Goal: Task Accomplishment & Management: Use online tool/utility

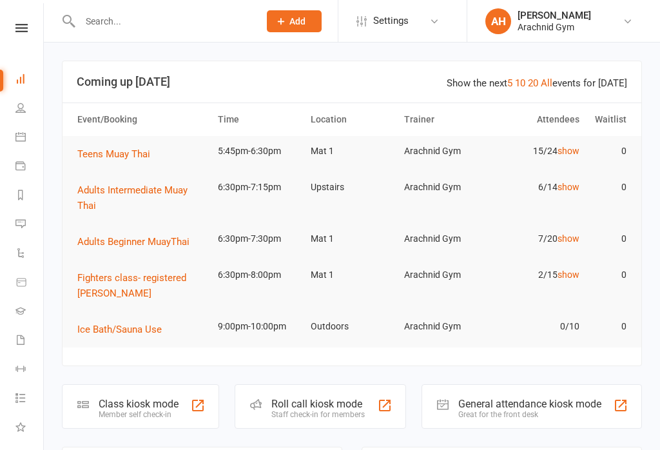
click at [121, 410] on div "Class kiosk mode" at bounding box center [139, 404] width 80 height 12
click at [159, 402] on div "Class kiosk mode" at bounding box center [139, 404] width 80 height 12
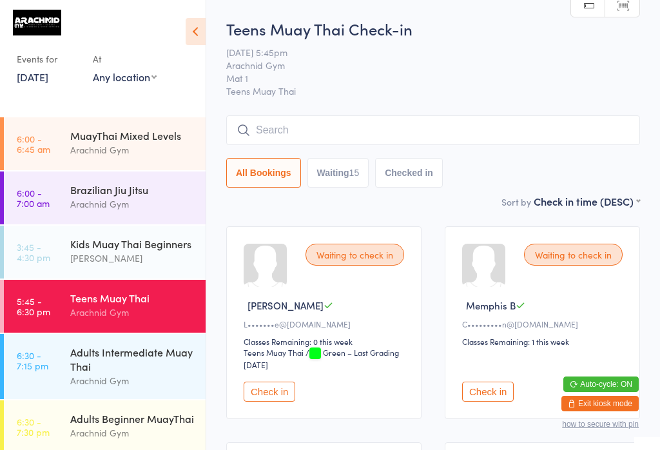
click at [371, 127] on input "search" at bounding box center [433, 130] width 414 height 30
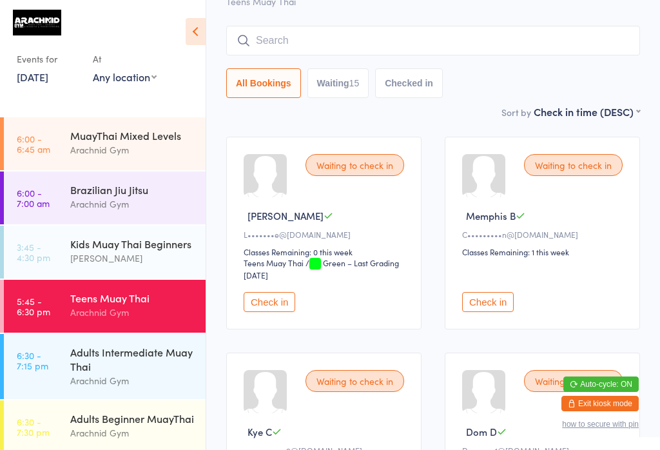
scroll to position [117, 0]
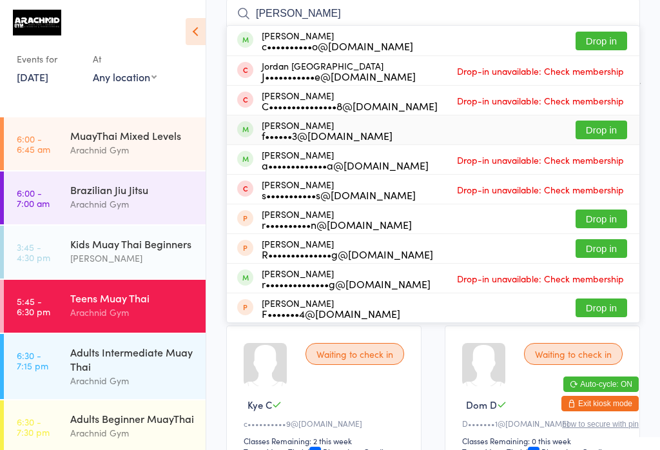
type input "Franci"
click at [613, 126] on button "Drop in" at bounding box center [602, 130] width 52 height 19
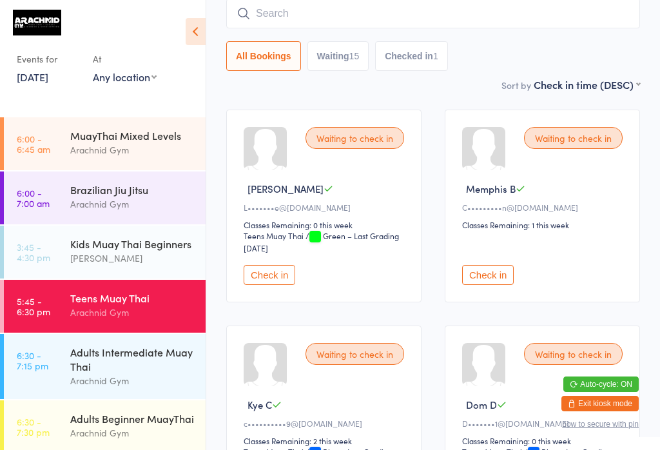
click at [337, 8] on input "search" at bounding box center [433, 14] width 414 height 30
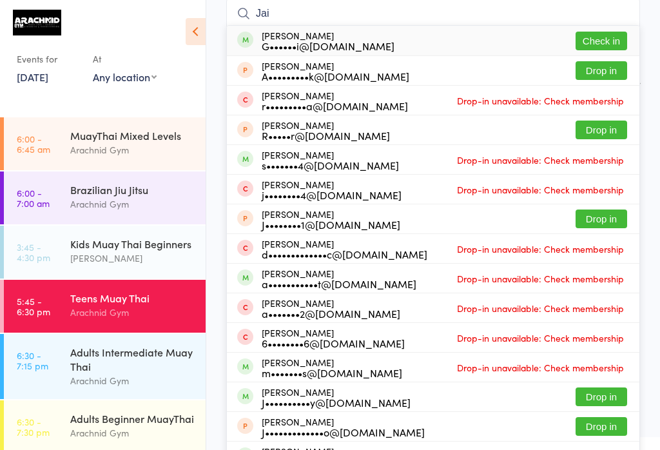
type input "Jai"
click at [592, 34] on button "Check in" at bounding box center [602, 41] width 52 height 19
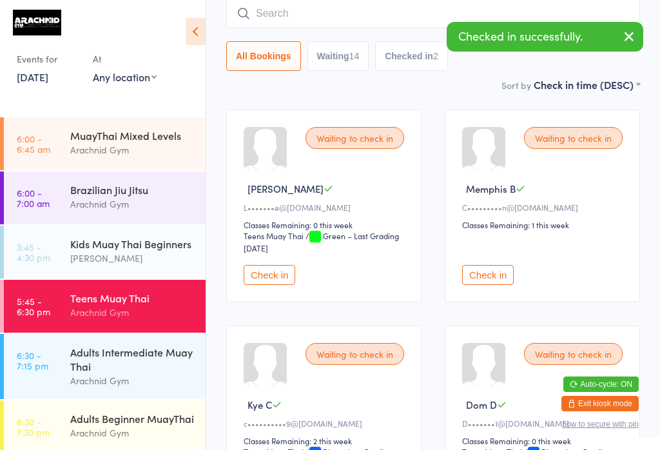
click at [369, 25] on input "search" at bounding box center [433, 14] width 414 height 30
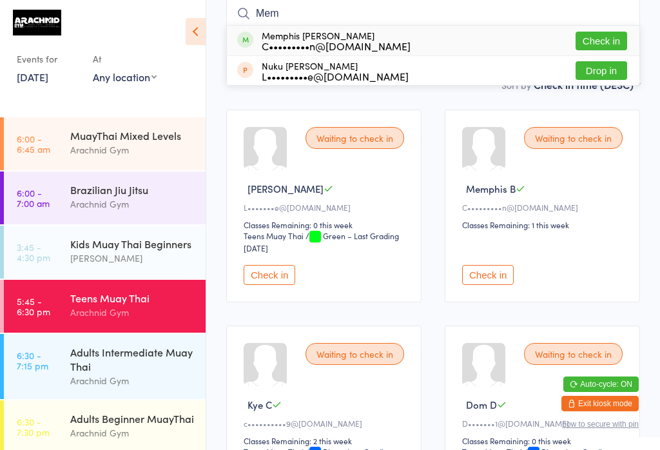
scroll to position [118, 0]
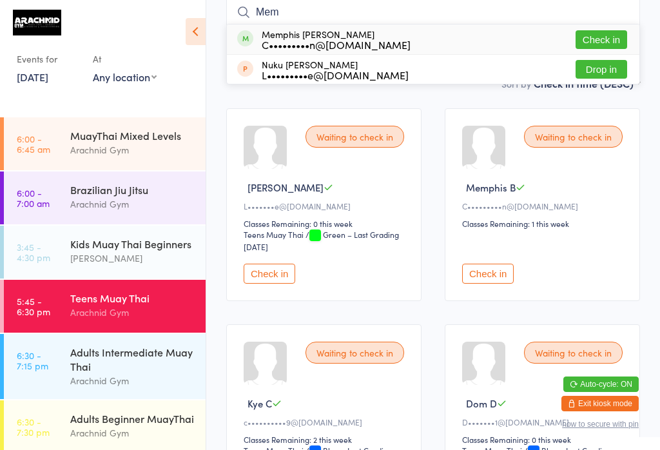
type input "Mem"
click at [607, 38] on button "Check in" at bounding box center [602, 39] width 52 height 19
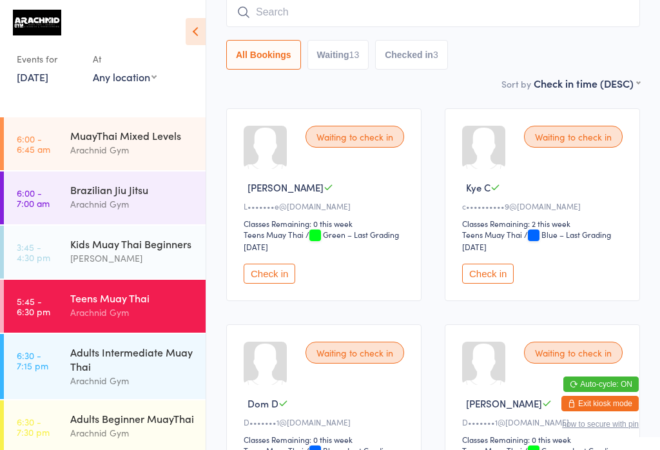
click at [551, 15] on input "search" at bounding box center [433, 12] width 414 height 30
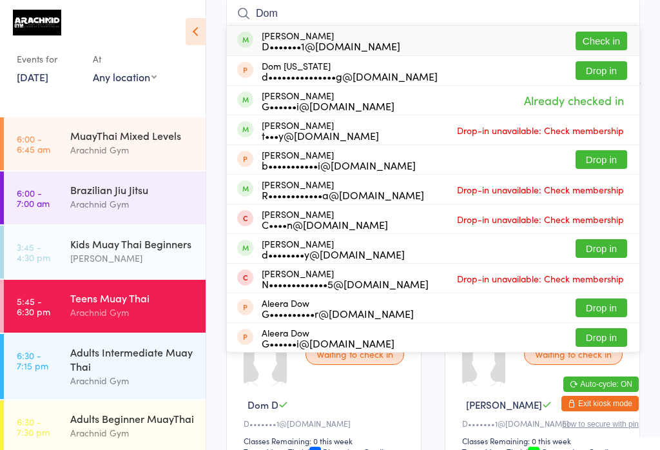
type input "Dom"
click at [601, 48] on button "Check in" at bounding box center [602, 41] width 52 height 19
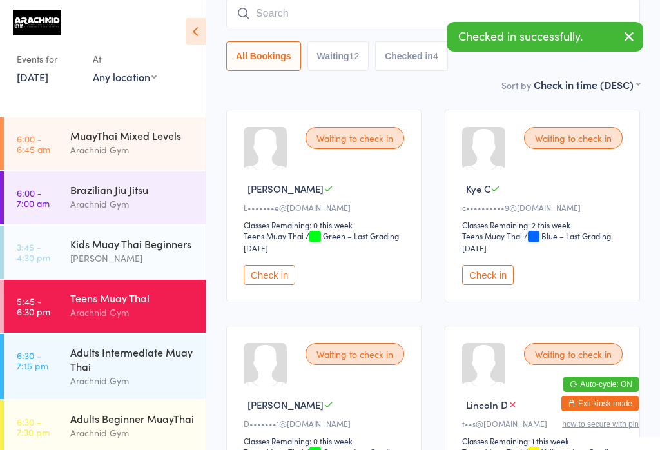
click at [389, 25] on input "search" at bounding box center [433, 14] width 414 height 30
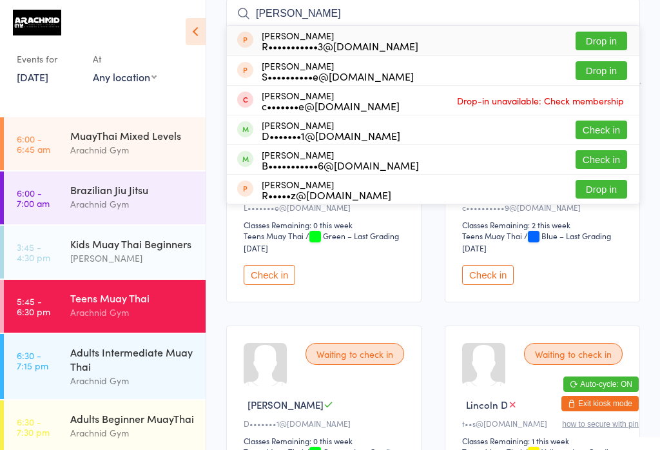
type input "Rocco"
click at [600, 134] on button "Check in" at bounding box center [602, 130] width 52 height 19
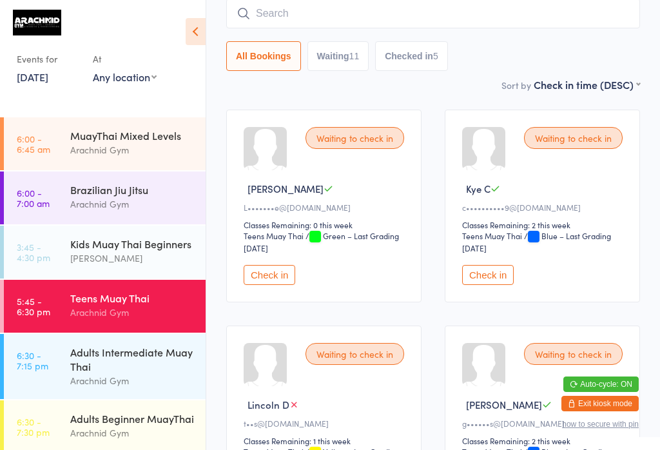
click at [261, 13] on input "search" at bounding box center [433, 14] width 414 height 30
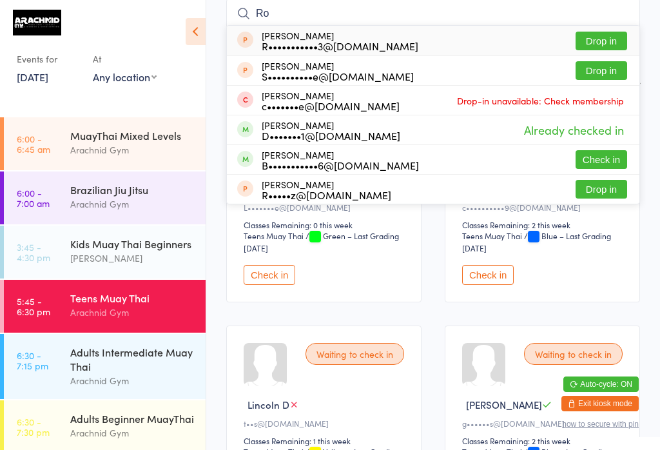
type input "R"
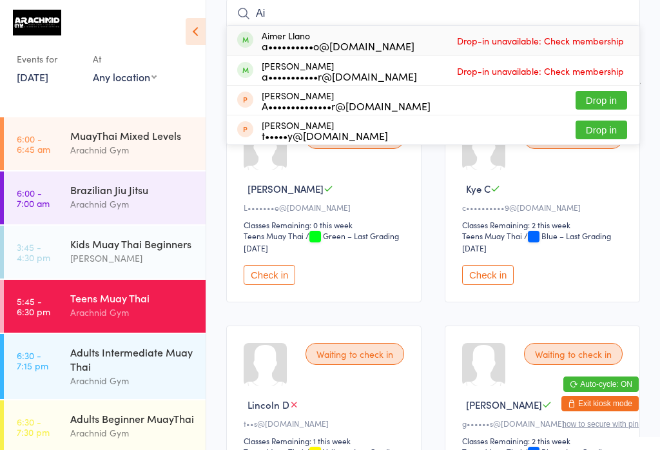
type input "A"
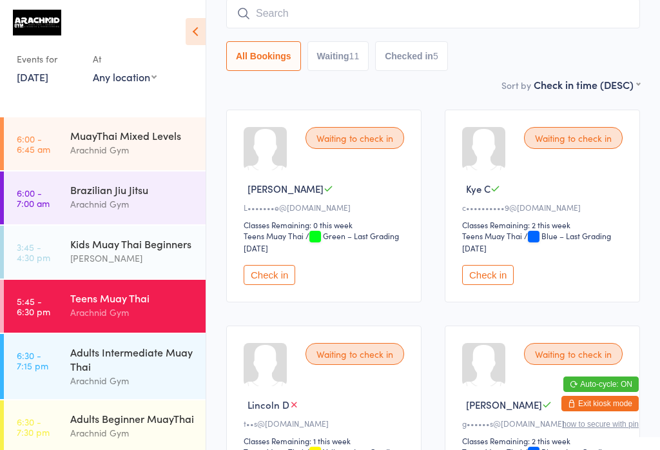
type input "A"
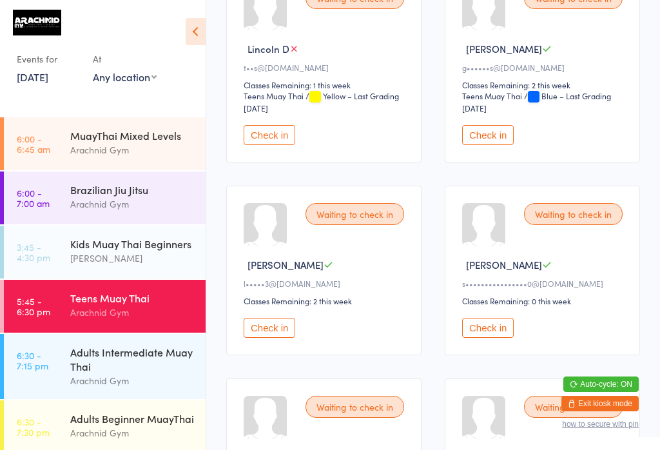
scroll to position [473, 0]
click at [112, 411] on div "Adults Beginner MuayThai" at bounding box center [132, 418] width 124 height 14
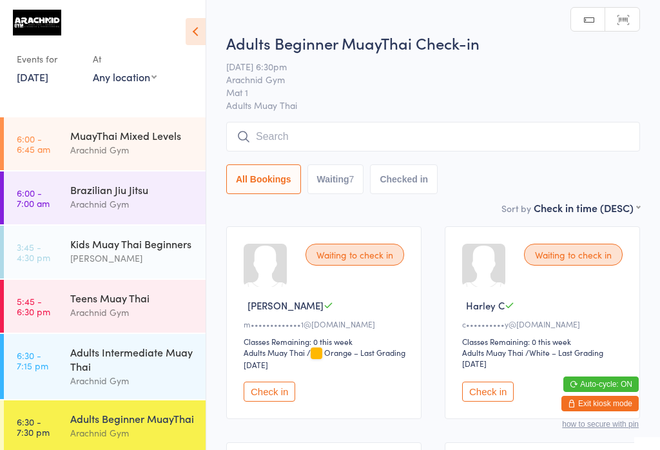
click at [281, 129] on input "search" at bounding box center [433, 137] width 414 height 30
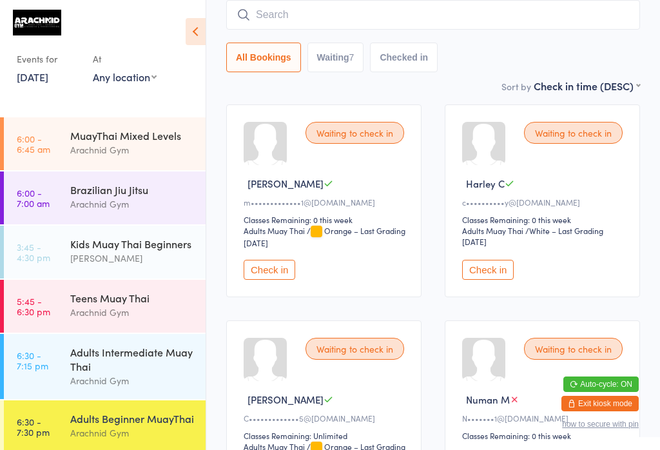
scroll to position [123, 0]
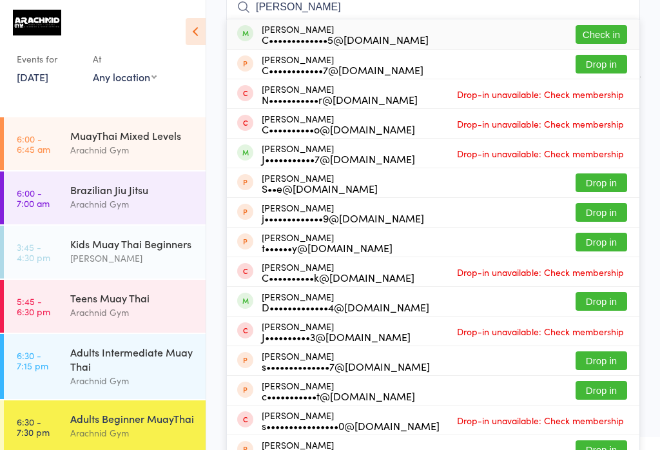
type input "Chad"
click at [600, 31] on button "Check in" at bounding box center [602, 34] width 52 height 19
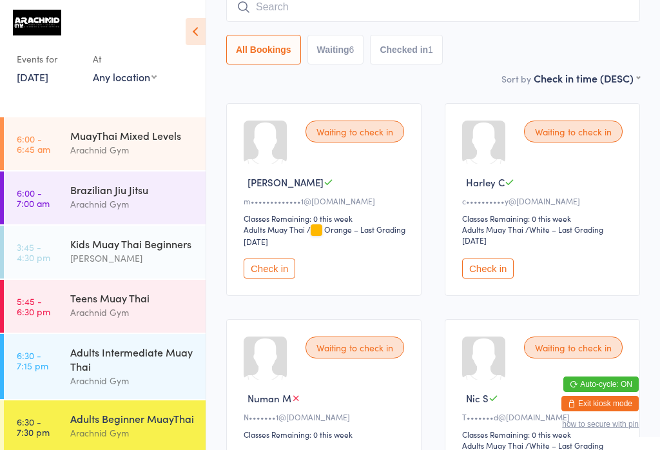
click at [277, 22] on input "search" at bounding box center [433, 7] width 414 height 30
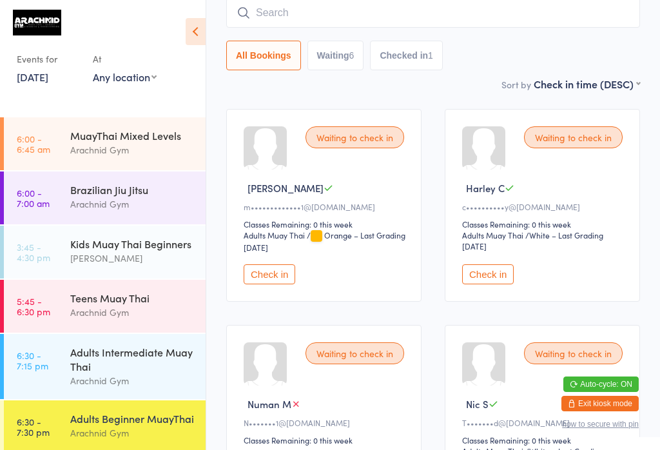
scroll to position [117, 0]
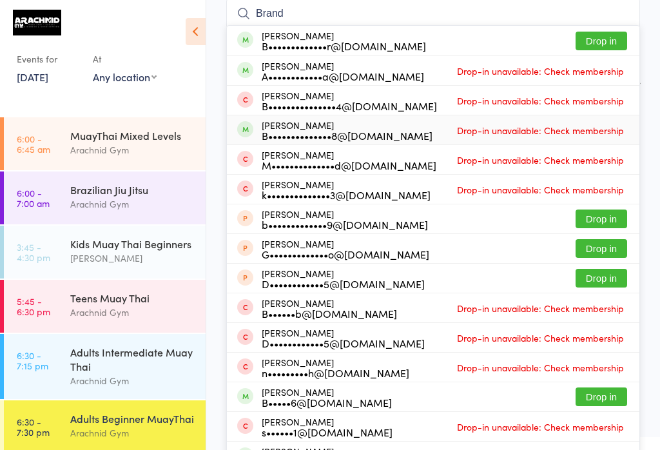
type input "Brand"
click at [395, 130] on div "B••••••••••••••8@outlook.com" at bounding box center [347, 135] width 171 height 10
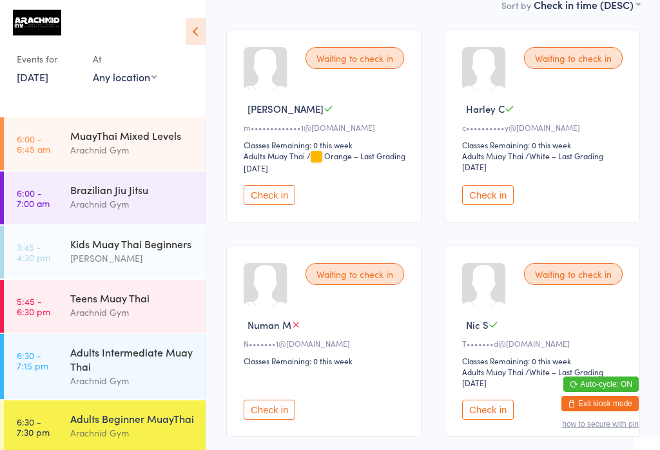
scroll to position [228, 0]
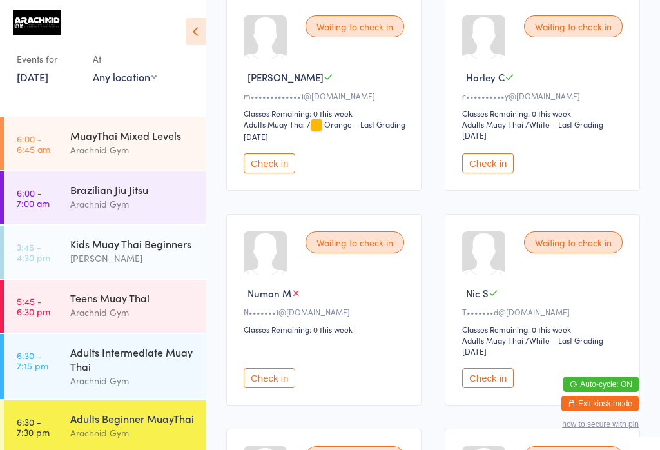
click at [150, 417] on div "Adults Beginner MuayThai" at bounding box center [132, 418] width 124 height 14
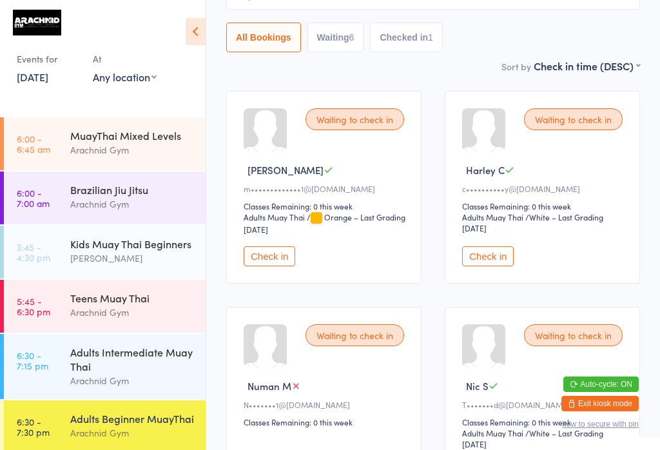
scroll to position [137, 0]
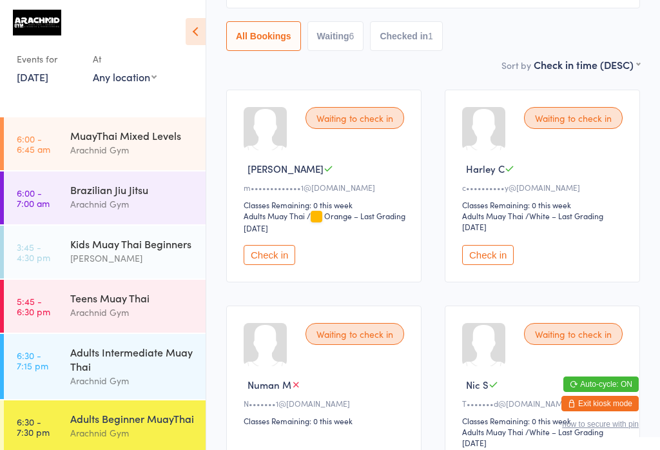
click at [501, 263] on button "Check in" at bounding box center [488, 255] width 52 height 20
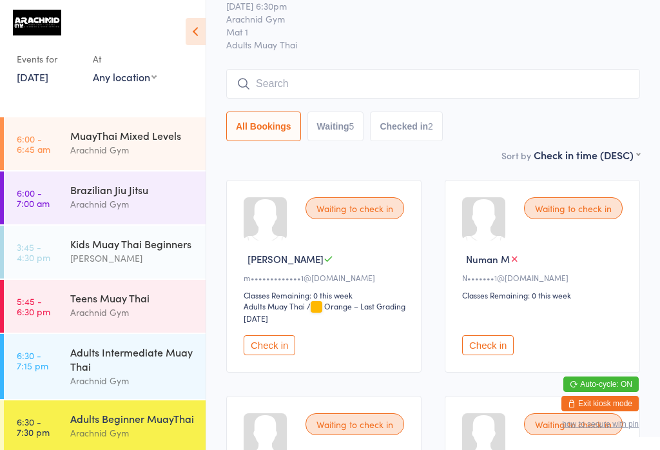
scroll to position [143, 0]
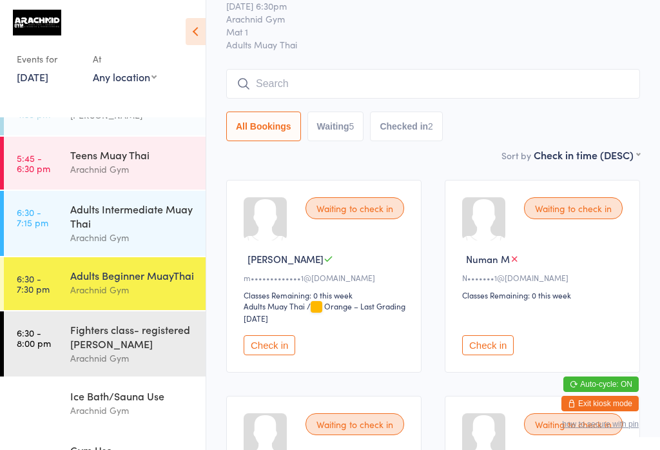
click at [145, 351] on div "Fighters class- registered [PERSON_NAME]" at bounding box center [132, 336] width 124 height 28
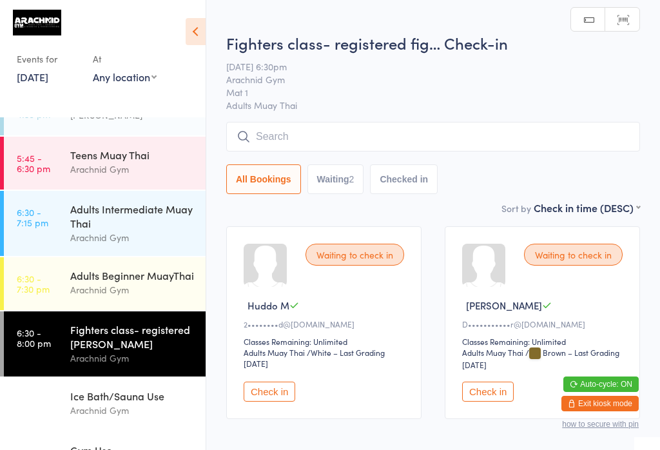
click at [370, 133] on input "search" at bounding box center [433, 137] width 414 height 30
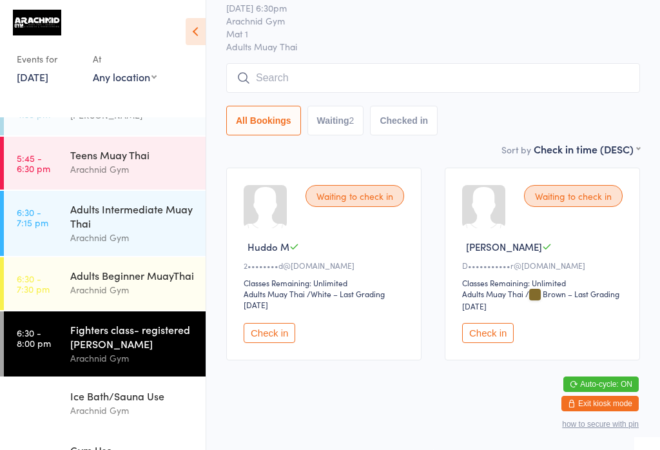
scroll to position [123, 0]
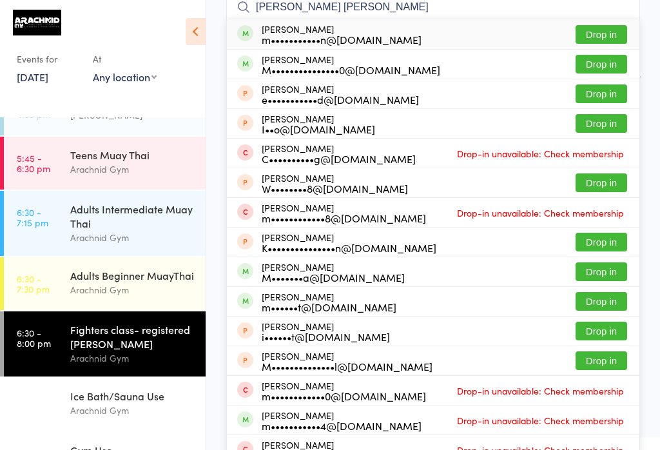
type input "Matthew bl"
click at [607, 32] on button "Drop in" at bounding box center [602, 34] width 52 height 19
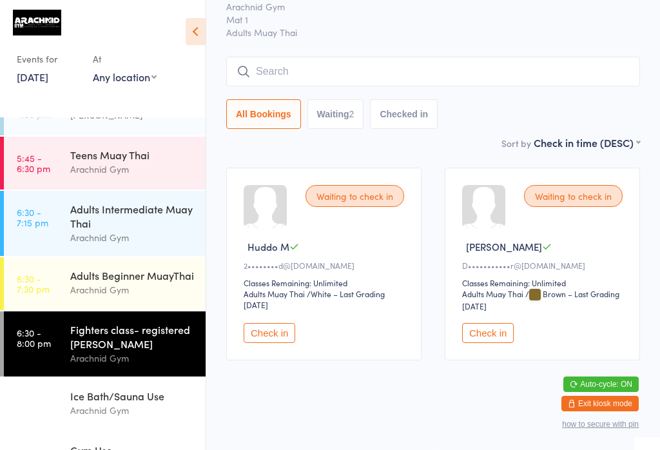
scroll to position [72, 0]
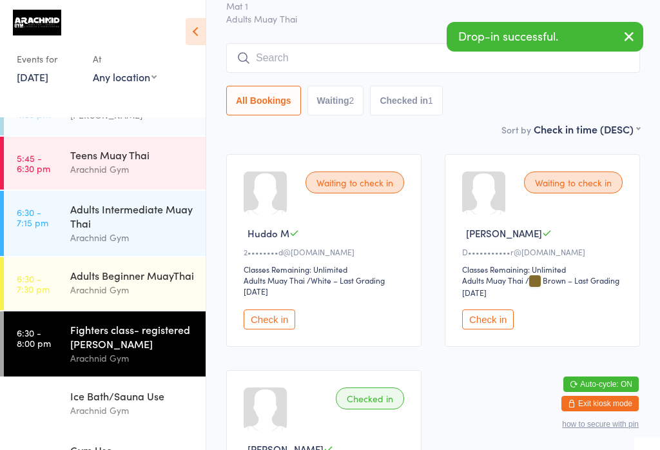
click at [121, 227] on div "Adults Intermediate Muay Thai" at bounding box center [132, 216] width 124 height 28
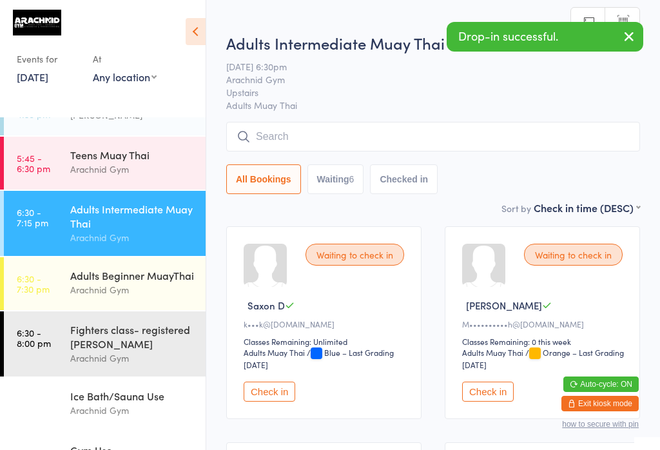
click at [130, 362] on div "Arachnid Gym" at bounding box center [132, 358] width 124 height 15
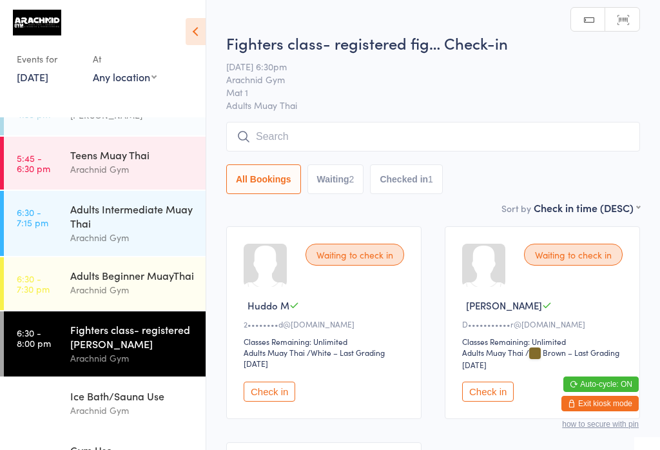
click at [368, 129] on input "search" at bounding box center [433, 137] width 414 height 30
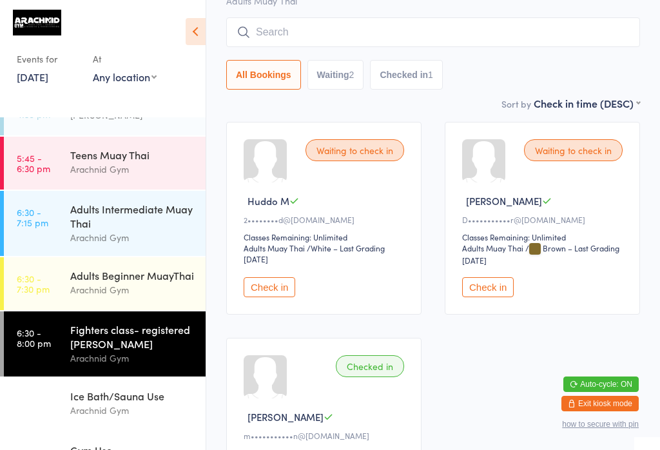
scroll to position [123, 0]
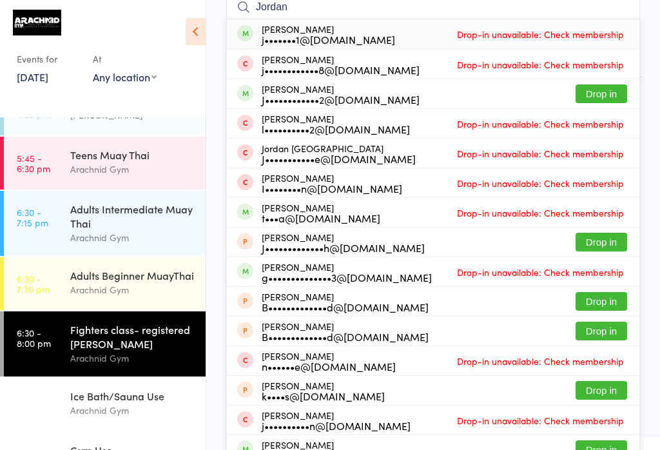
type input "Jordan"
click at [608, 94] on button "Drop in" at bounding box center [602, 93] width 52 height 19
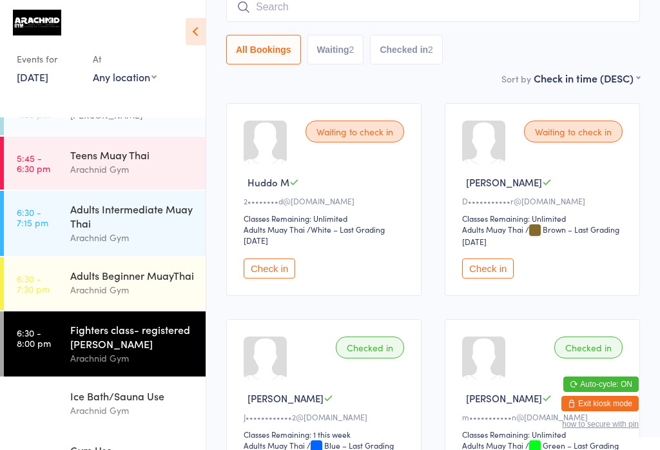
click at [504, 13] on input "search" at bounding box center [433, 7] width 414 height 30
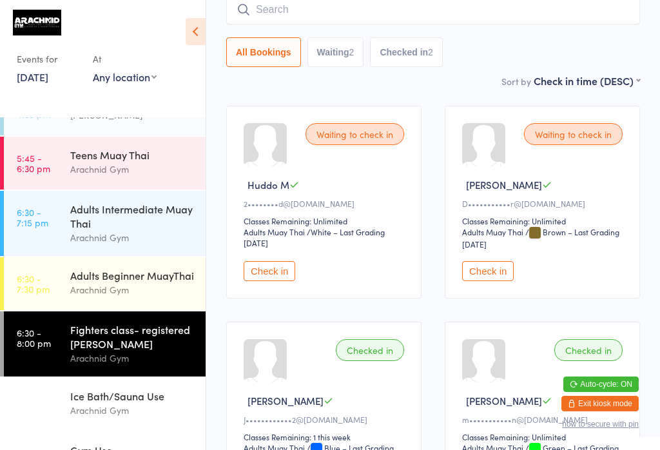
scroll to position [117, 0]
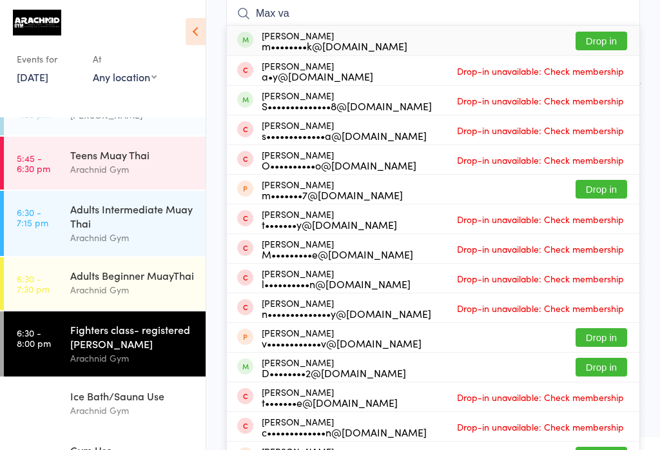
type input "Max va"
click at [607, 36] on button "Drop in" at bounding box center [602, 41] width 52 height 19
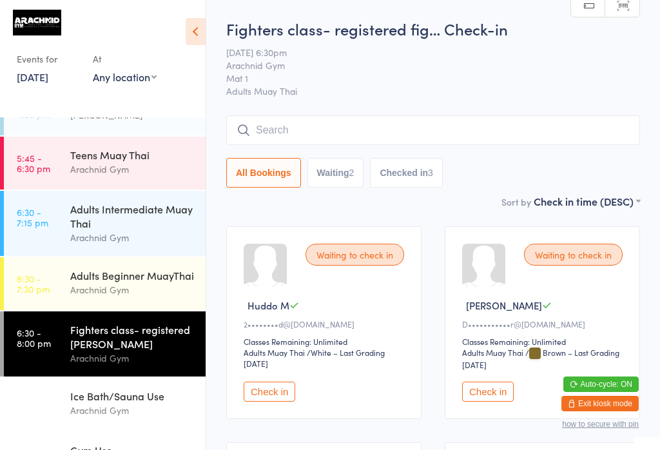
scroll to position [0, 0]
click at [585, 126] on input "search" at bounding box center [433, 130] width 414 height 30
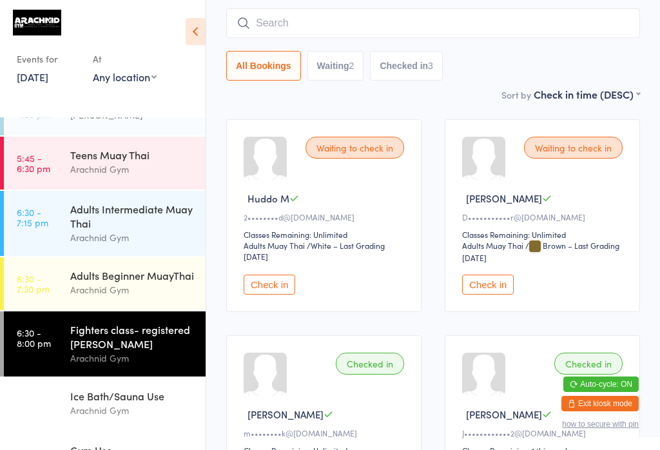
scroll to position [117, 0]
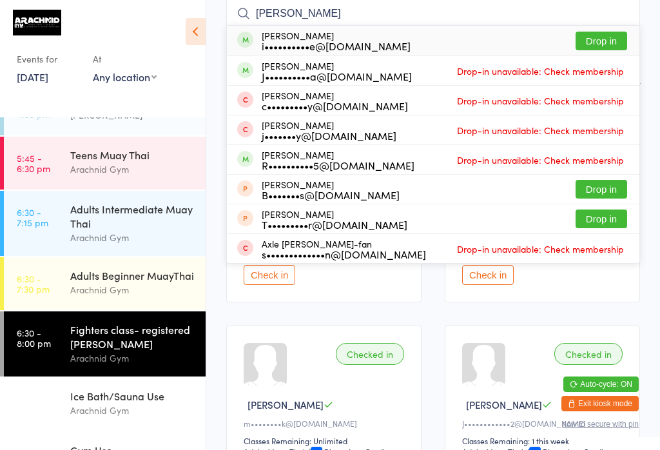
type input "Isaia fa"
click at [609, 46] on button "Drop in" at bounding box center [602, 41] width 52 height 19
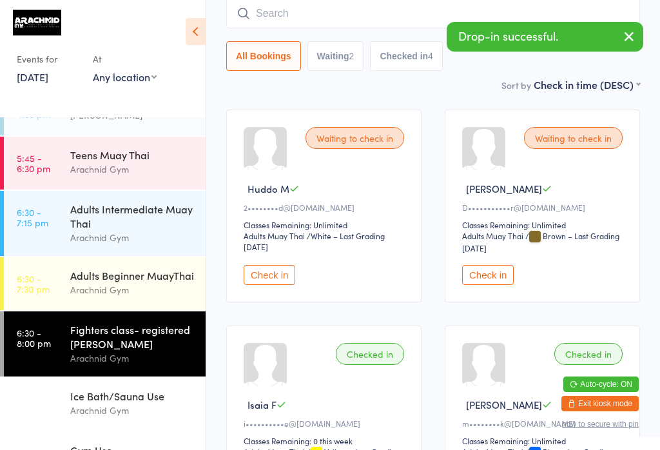
click at [346, 23] on input "search" at bounding box center [433, 14] width 414 height 30
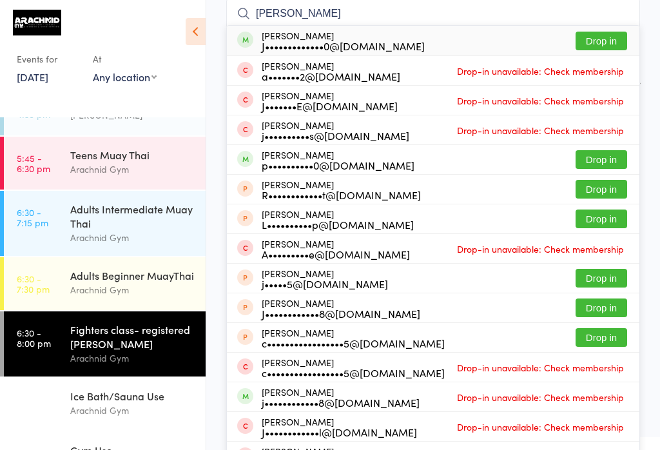
type input "Jake mu"
click at [615, 47] on button "Drop in" at bounding box center [602, 41] width 52 height 19
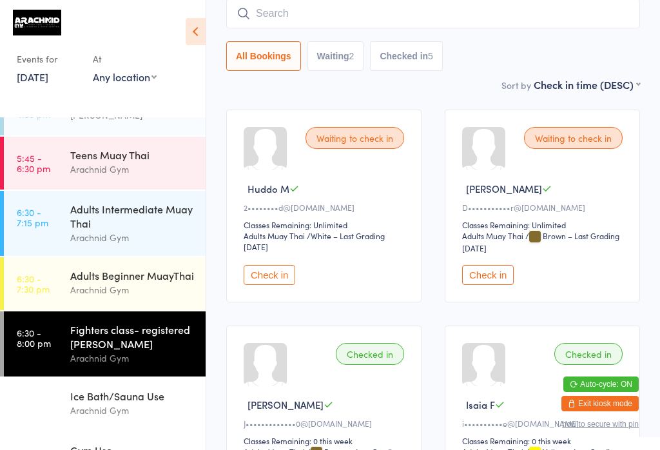
click at [326, 18] on input "search" at bounding box center [433, 14] width 414 height 30
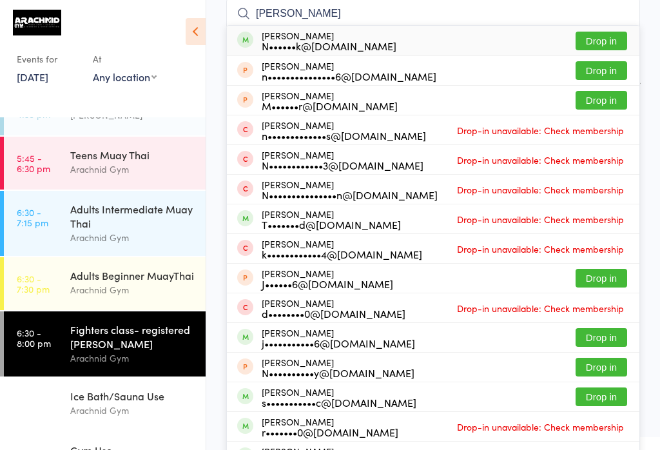
type input "Nicky"
click at [615, 32] on button "Drop in" at bounding box center [602, 41] width 52 height 19
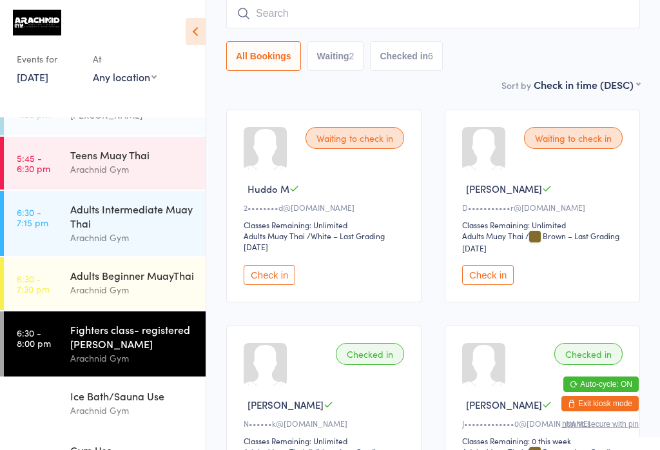
click at [106, 210] on div "Adults Intermediate Muay Thai" at bounding box center [132, 216] width 124 height 28
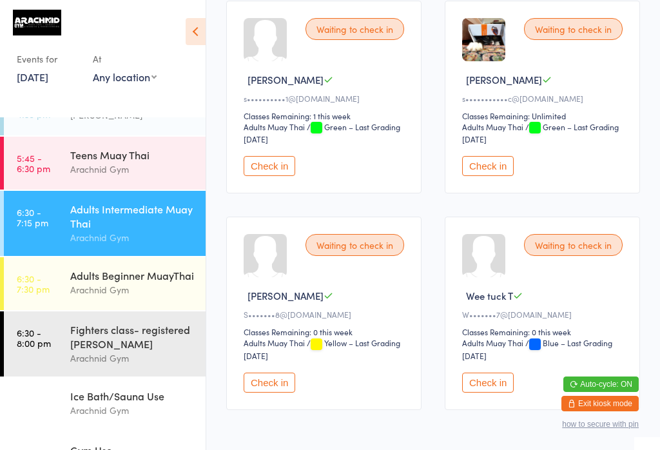
scroll to position [444, 0]
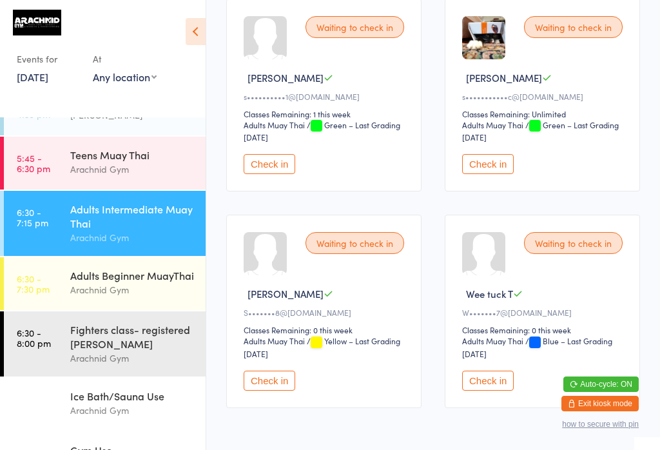
click at [493, 174] on button "Check in" at bounding box center [488, 164] width 52 height 20
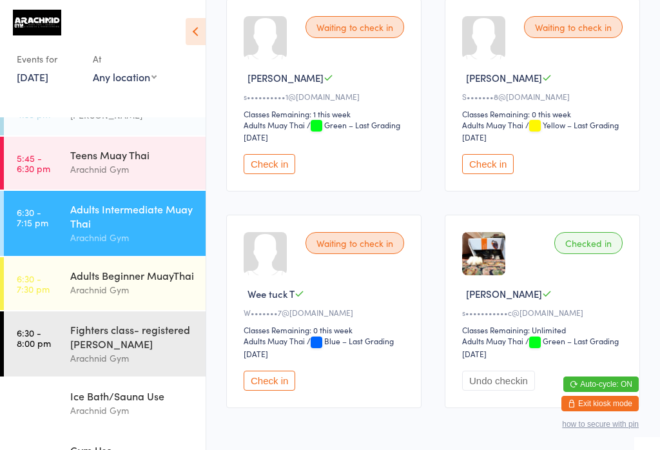
click at [119, 214] on div "Adults Intermediate Muay Thai" at bounding box center [132, 216] width 124 height 28
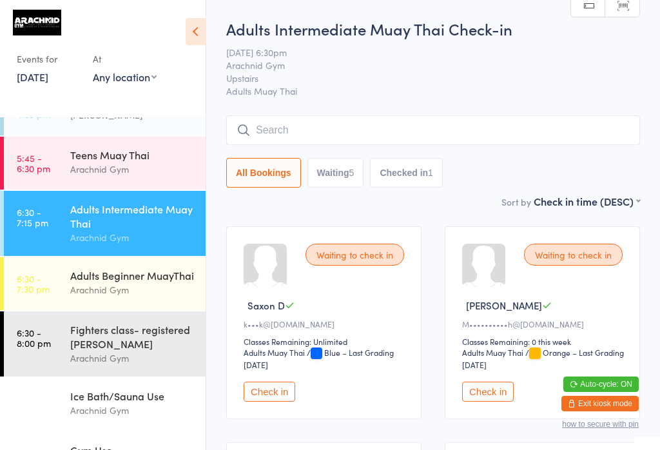
scroll to position [0, 0]
click at [484, 126] on input "search" at bounding box center [433, 130] width 414 height 30
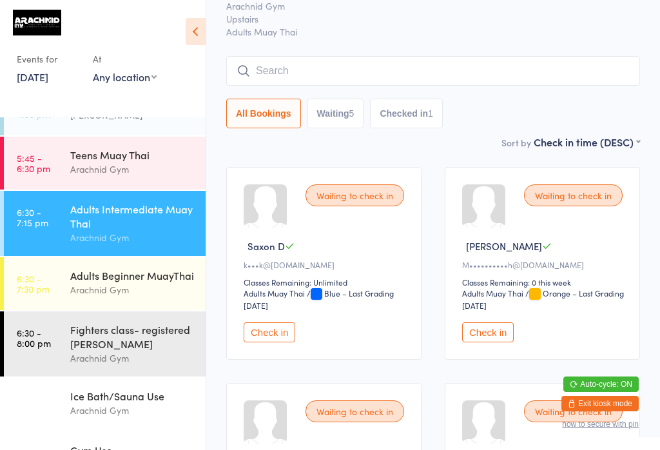
scroll to position [117, 0]
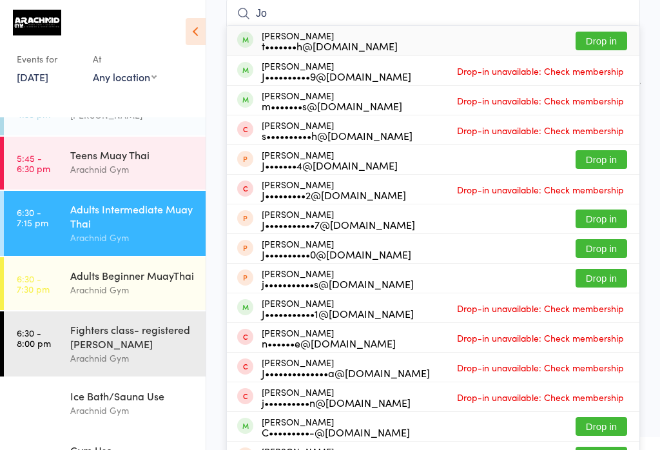
type input "Jo"
click at [612, 34] on button "Drop in" at bounding box center [602, 41] width 52 height 19
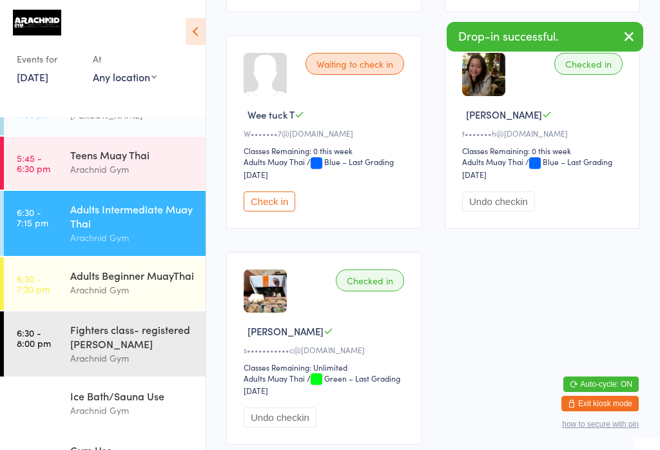
scroll to position [617, 0]
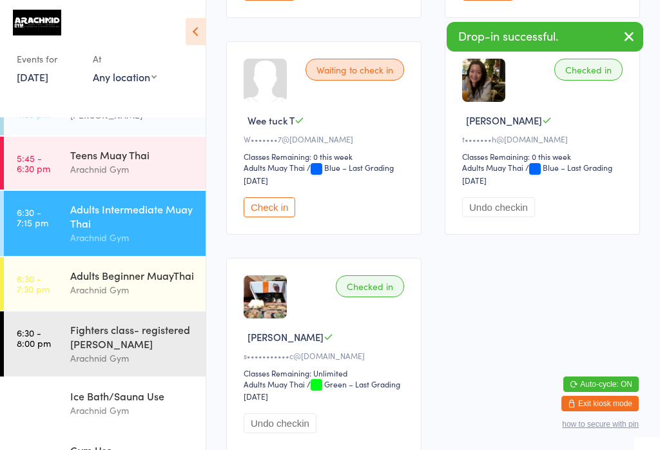
click at [272, 217] on button "Check in" at bounding box center [270, 207] width 52 height 20
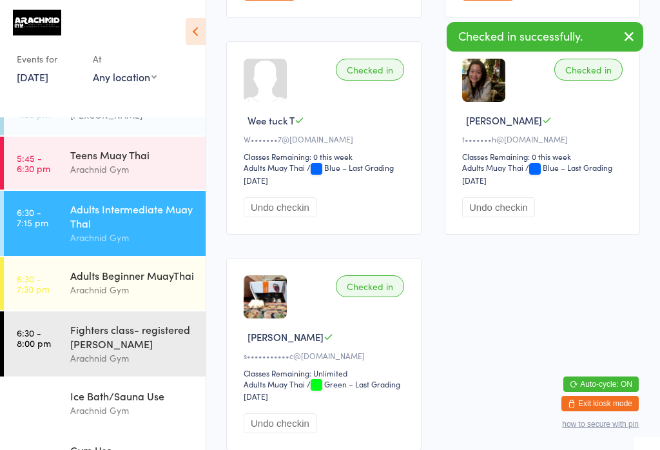
click at [147, 418] on div "Arachnid Gym" at bounding box center [132, 410] width 124 height 15
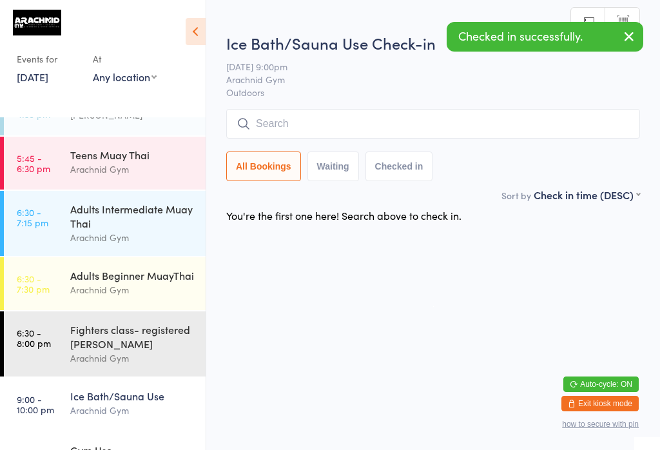
click at [146, 215] on div "Adults Intermediate Muay Thai" at bounding box center [132, 216] width 124 height 28
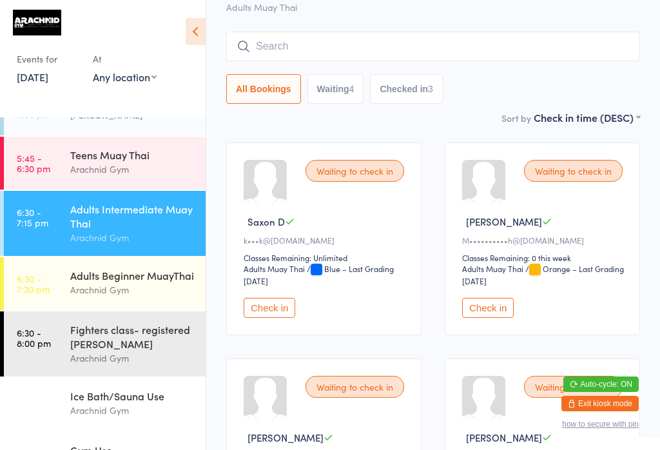
scroll to position [87, 0]
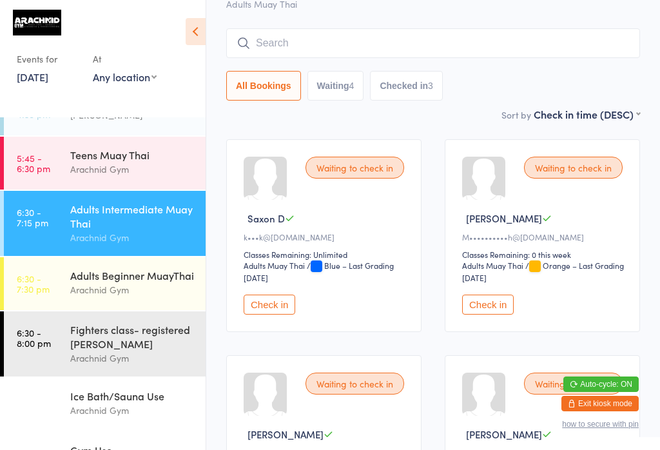
click at [508, 315] on button "Check in" at bounding box center [488, 305] width 52 height 20
click at [133, 290] on div "Arachnid Gym" at bounding box center [132, 289] width 124 height 15
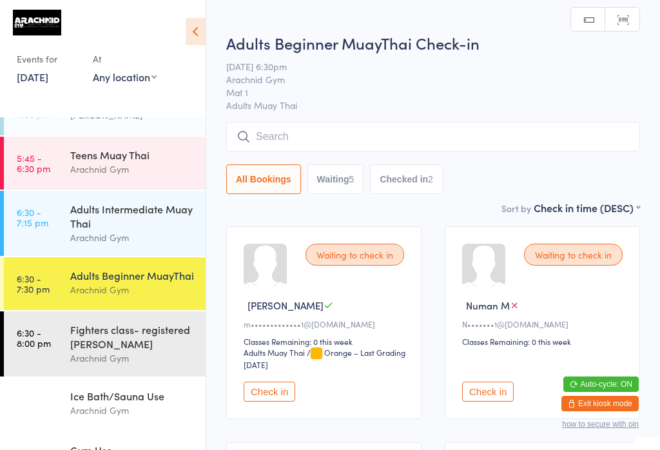
click at [395, 135] on input "search" at bounding box center [433, 137] width 414 height 30
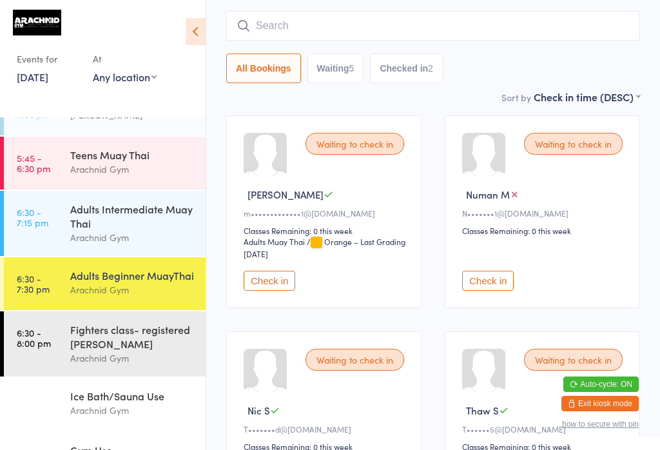
scroll to position [123, 0]
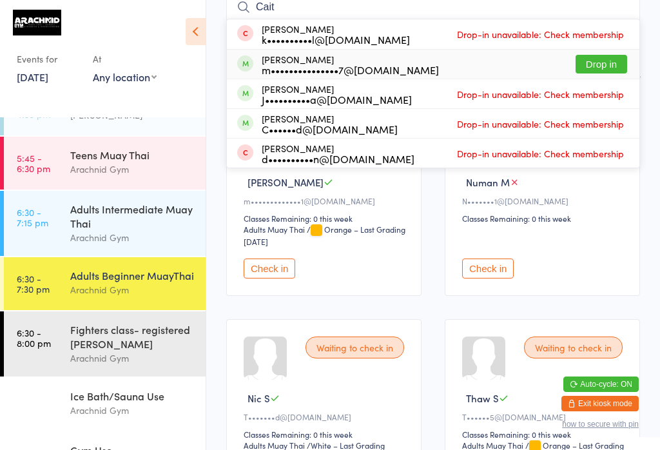
type input "Cait"
click at [603, 62] on button "Drop in" at bounding box center [602, 64] width 52 height 19
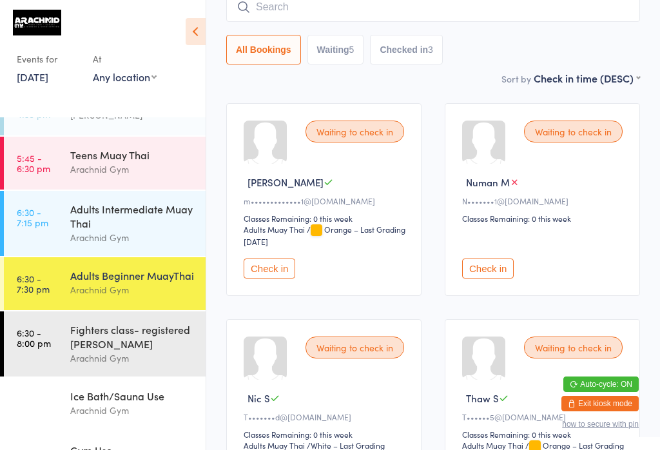
click at [159, 215] on div "Adults Intermediate Muay Thai" at bounding box center [132, 216] width 124 height 28
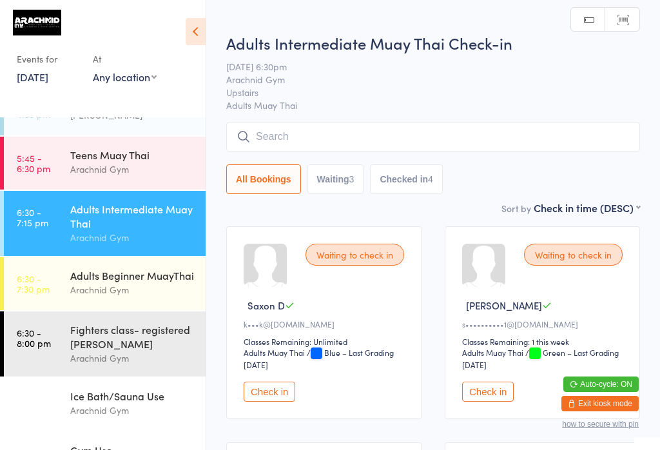
click at [395, 126] on input "search" at bounding box center [433, 137] width 414 height 30
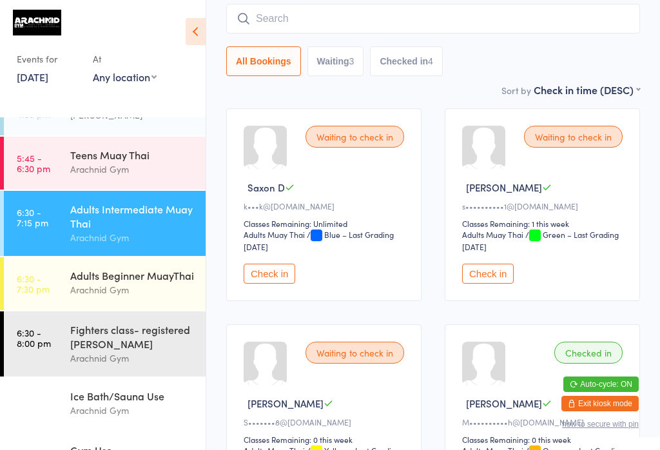
scroll to position [123, 0]
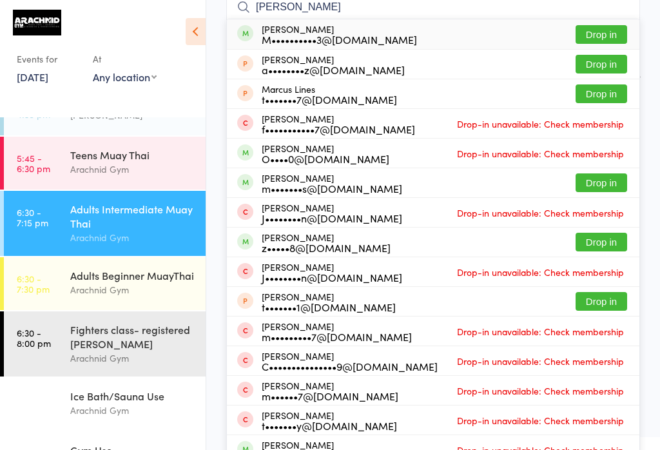
type input "Marcin"
click at [612, 39] on button "Drop in" at bounding box center [602, 34] width 52 height 19
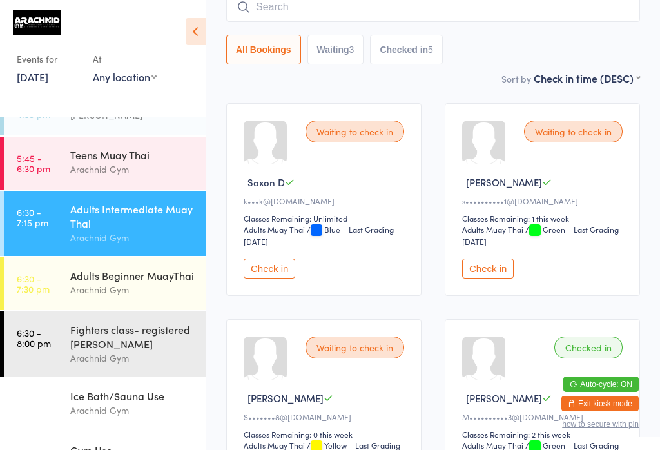
click at [261, 7] on input "search" at bounding box center [433, 7] width 414 height 30
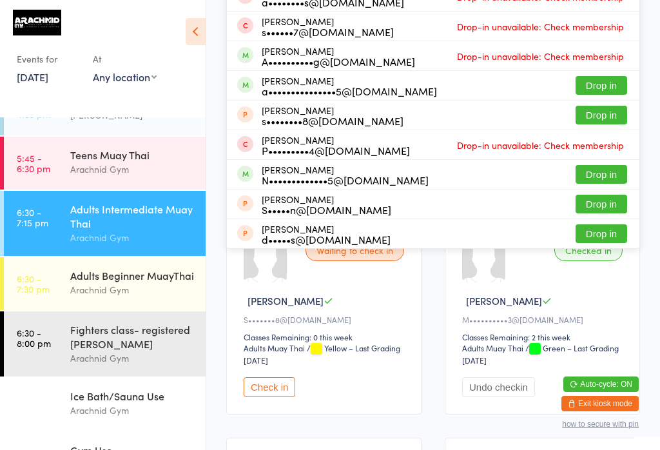
scroll to position [222, 0]
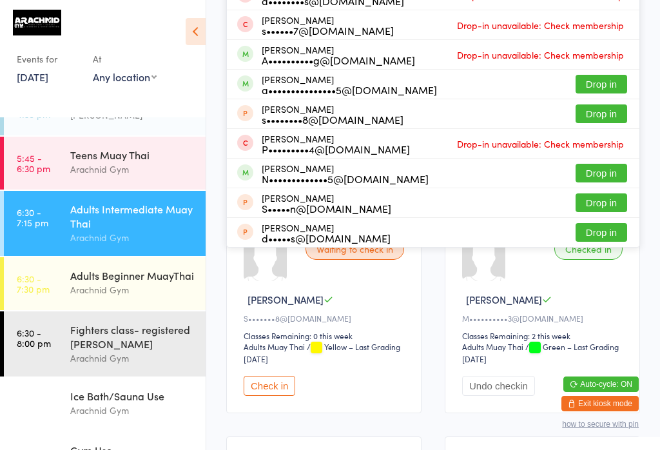
type input "Aaron"
click at [591, 83] on button "Drop in" at bounding box center [602, 84] width 52 height 19
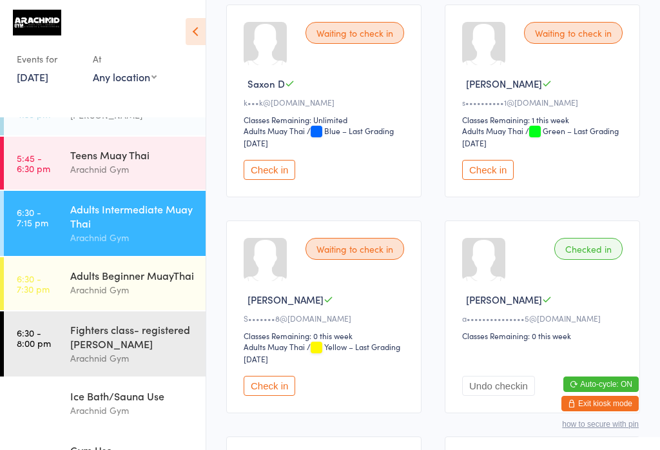
click at [279, 180] on button "Check in" at bounding box center [270, 170] width 52 height 20
